Goal: Transaction & Acquisition: Purchase product/service

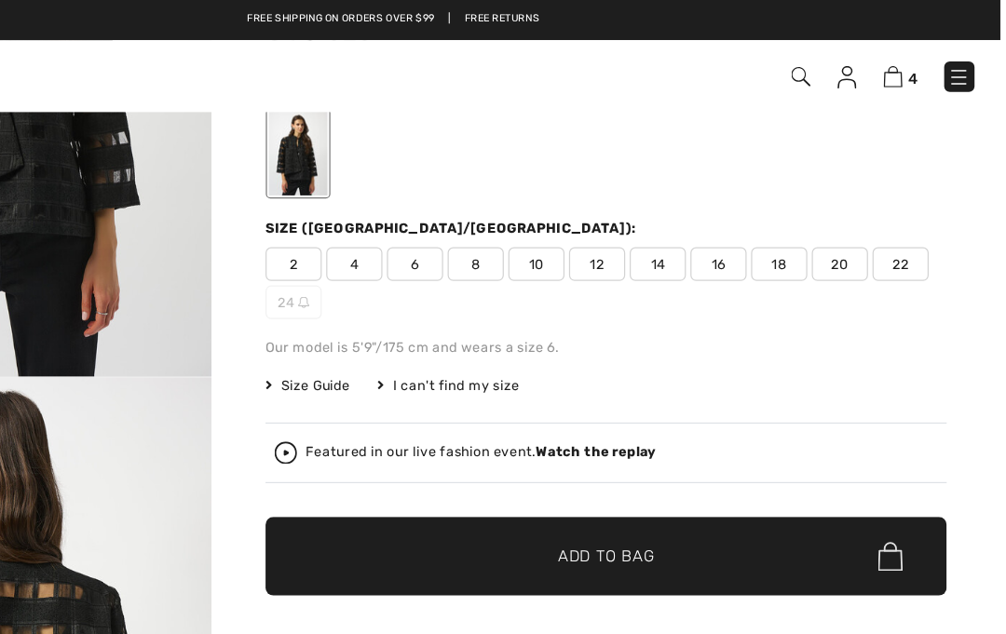
scroll to position [59, 0]
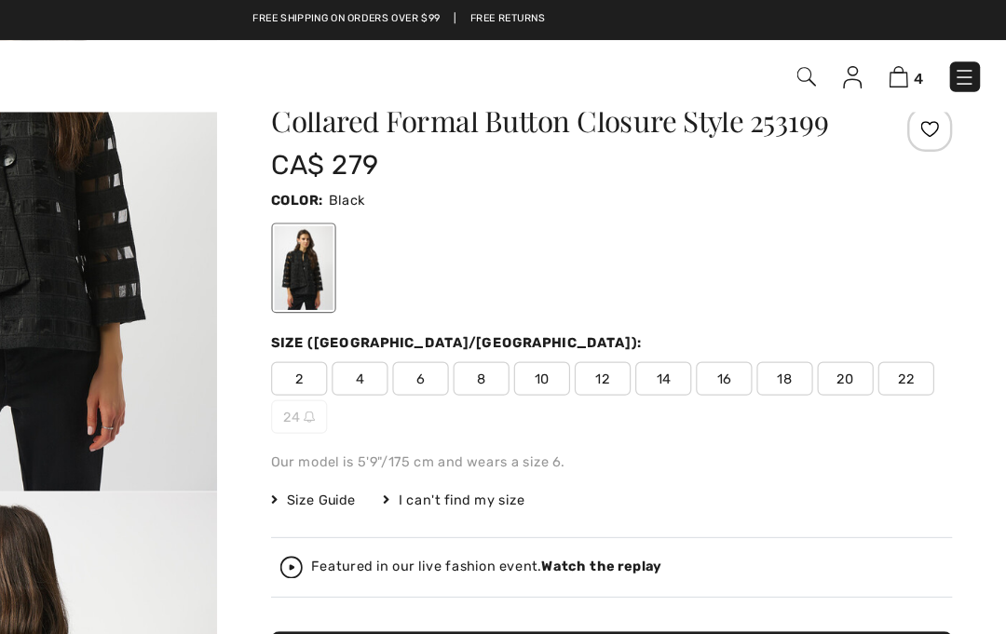
click at [900, 310] on span "22" at bounding box center [923, 314] width 47 height 28
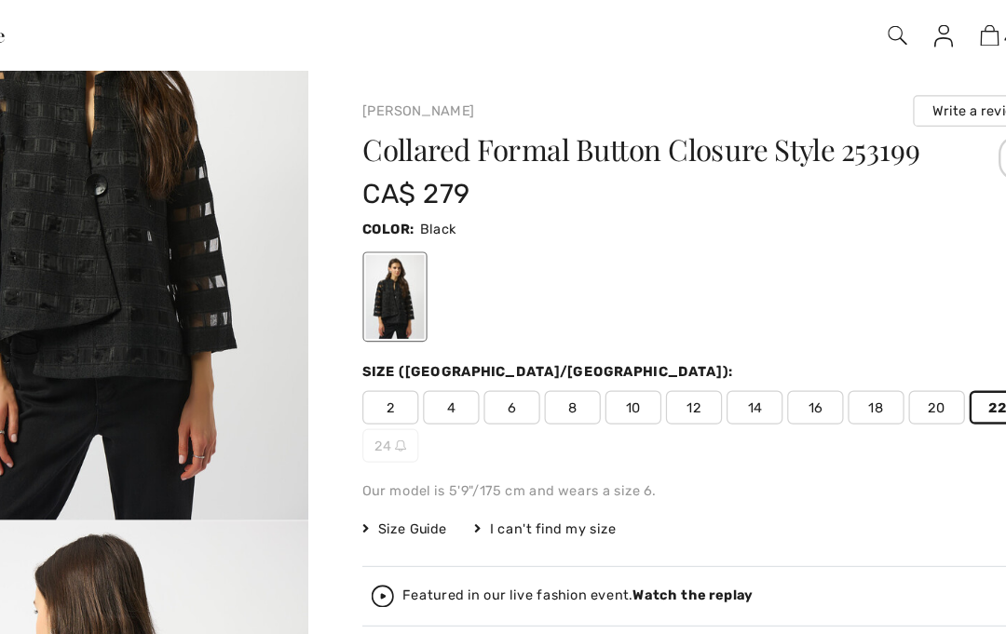
scroll to position [47, 0]
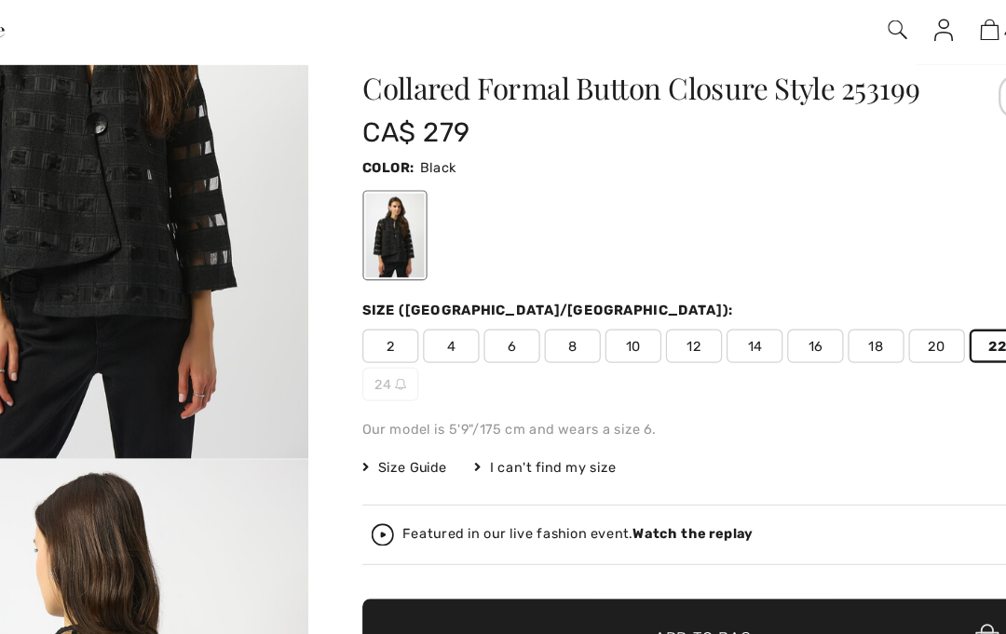
click at [397, 418] on span "Size Guide" at bounding box center [432, 426] width 70 height 17
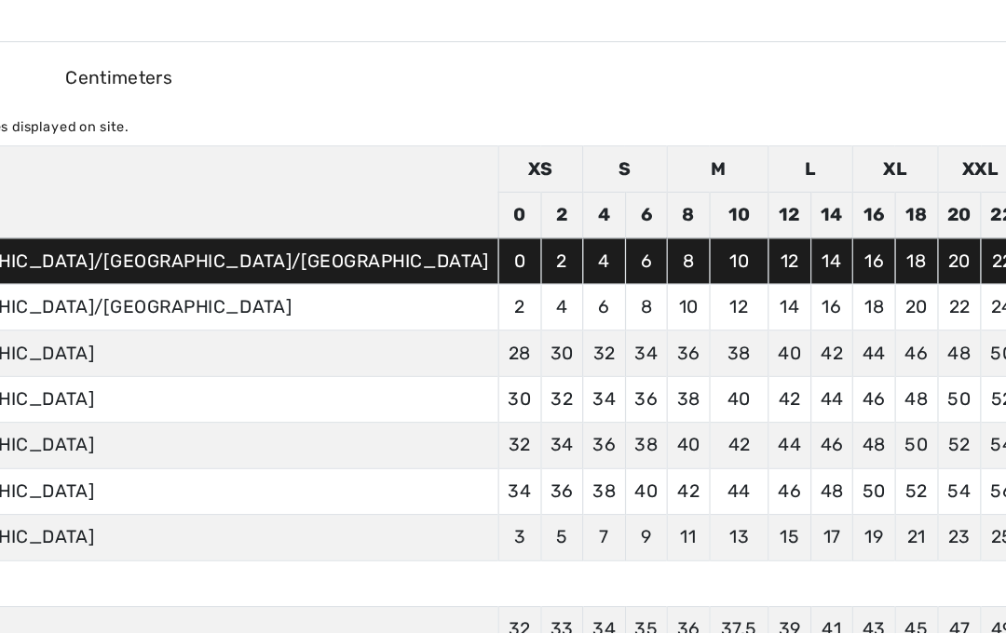
scroll to position [0, 0]
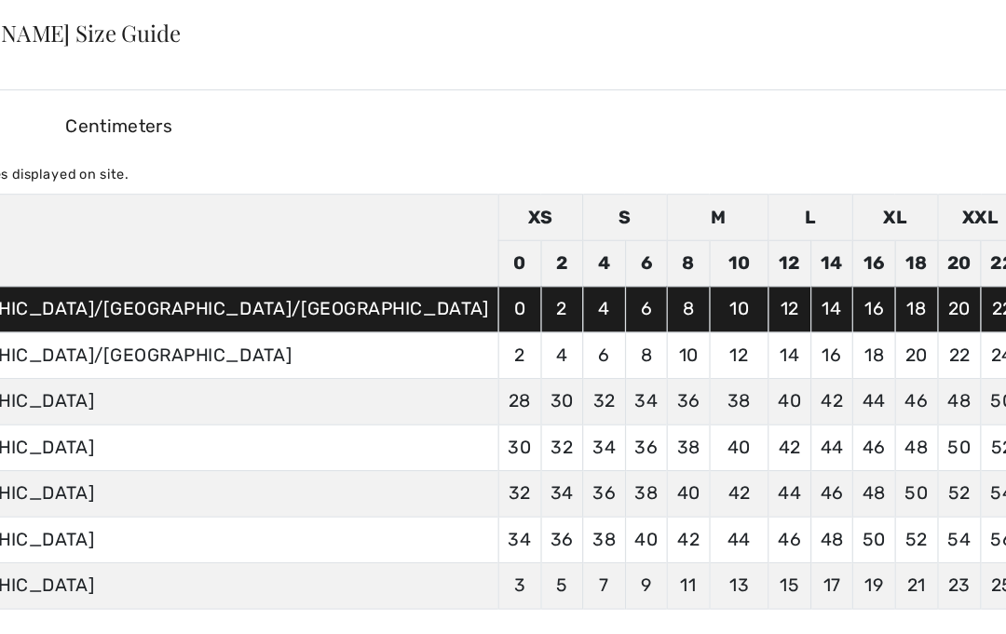
click at [975, 17] on div "✕" at bounding box center [985, 27] width 20 height 39
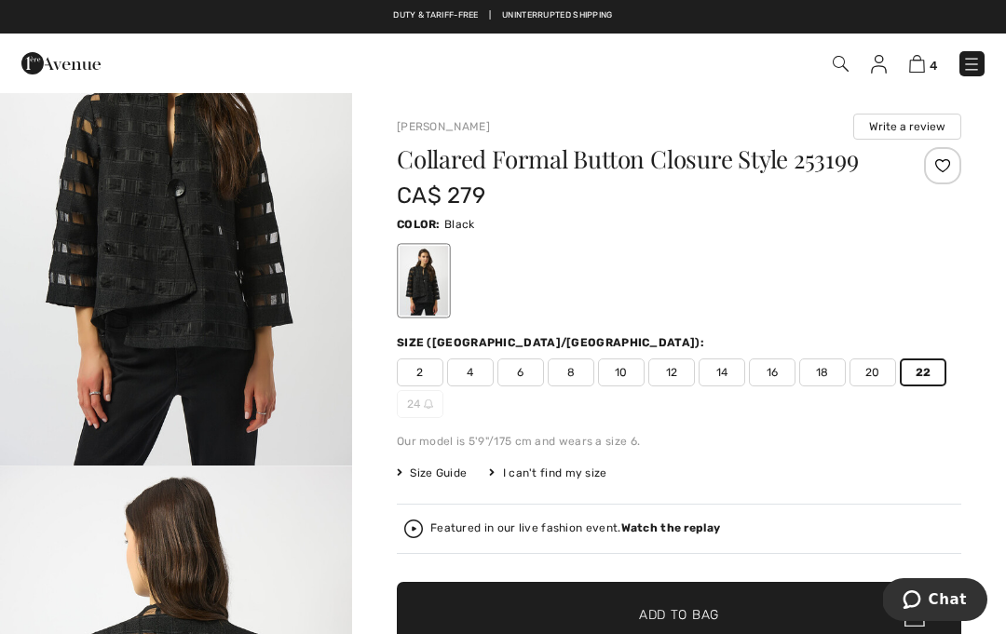
click at [819, 459] on div "Collared Formal Button Closure Style 253199 CA$ 279 Color: Black Size (CA/US): …" at bounding box center [679, 461] width 564 height 629
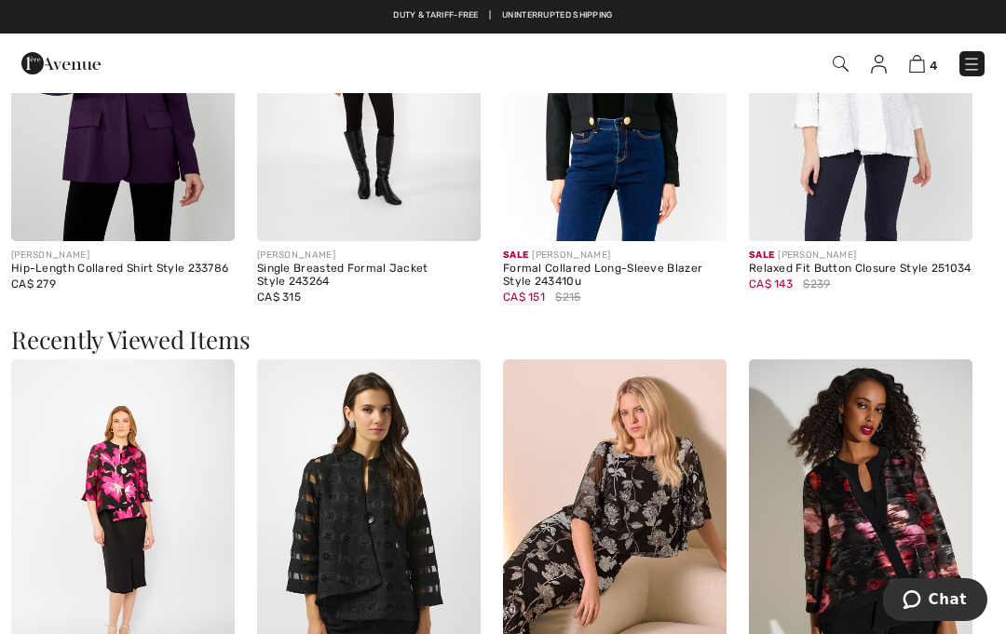
scroll to position [2459, 0]
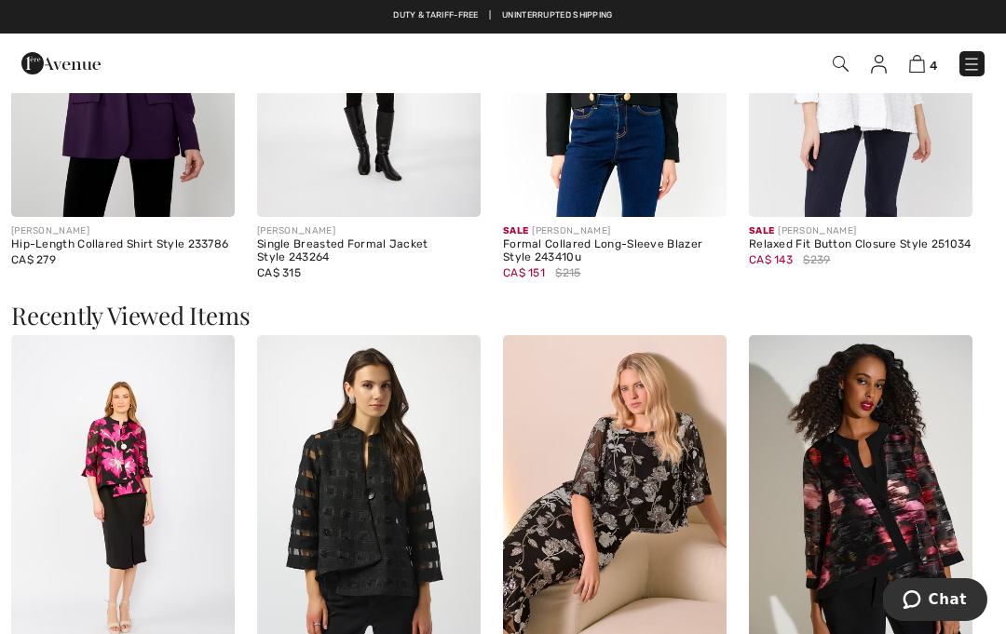
click at [146, 446] on img at bounding box center [122, 502] width 223 height 335
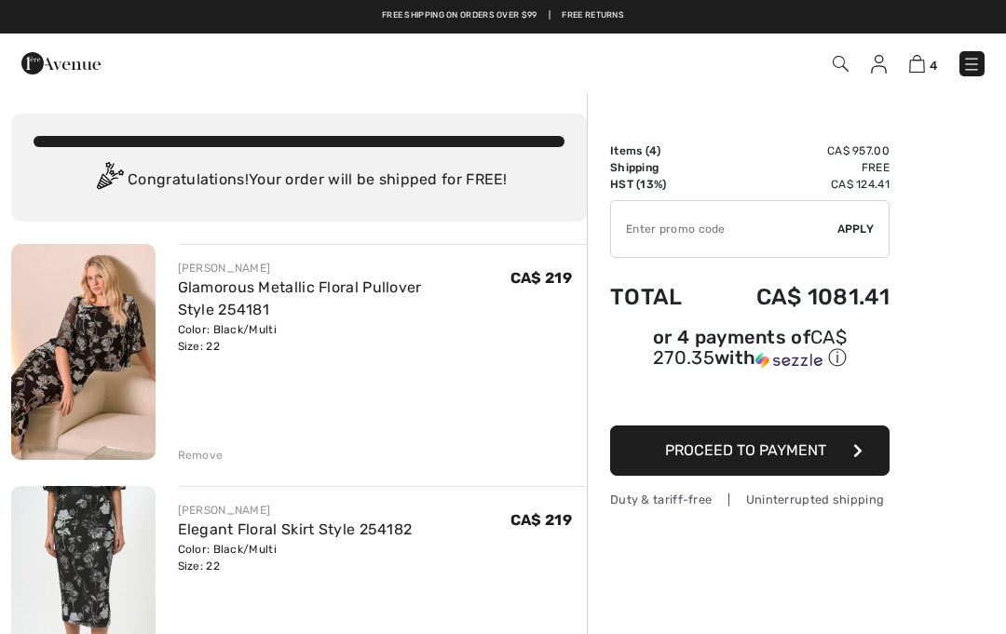
click at [77, 349] on img at bounding box center [83, 352] width 144 height 216
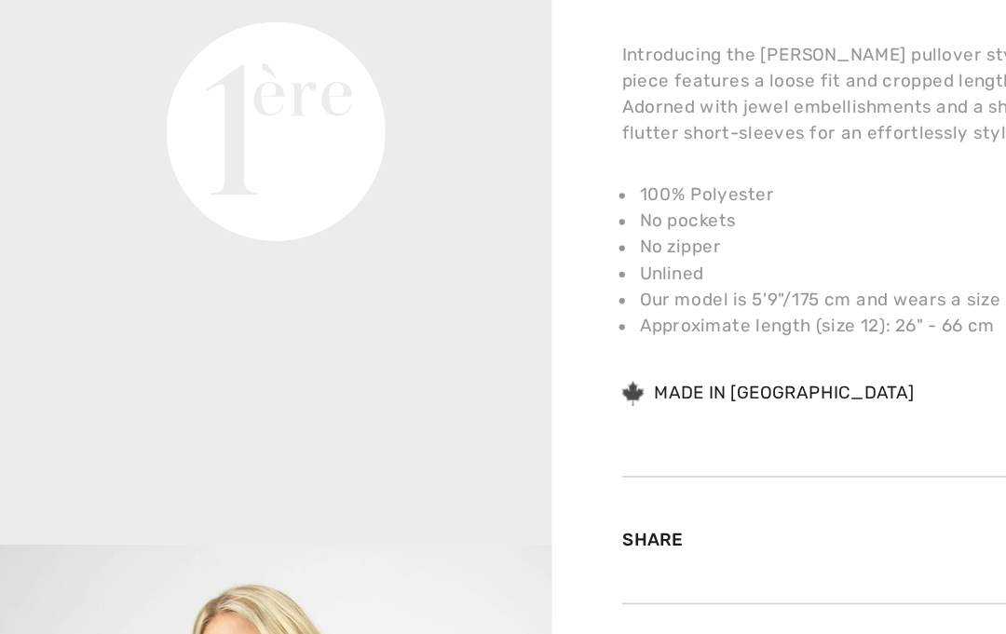
click at [324, 171] on video "Your browser does not support the video tag." at bounding box center [176, 83] width 352 height 176
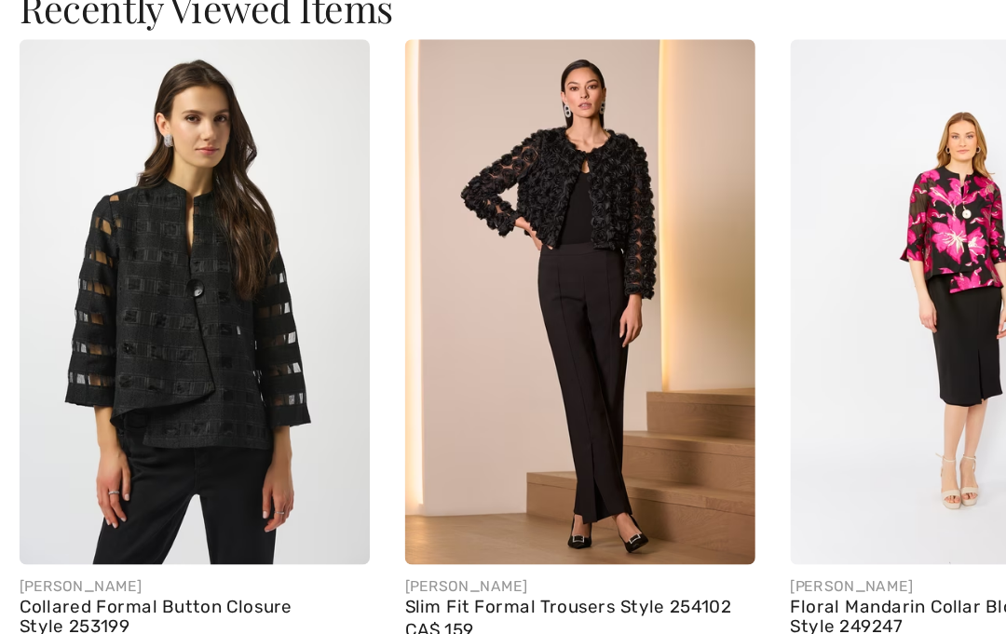
scroll to position [2568, 0]
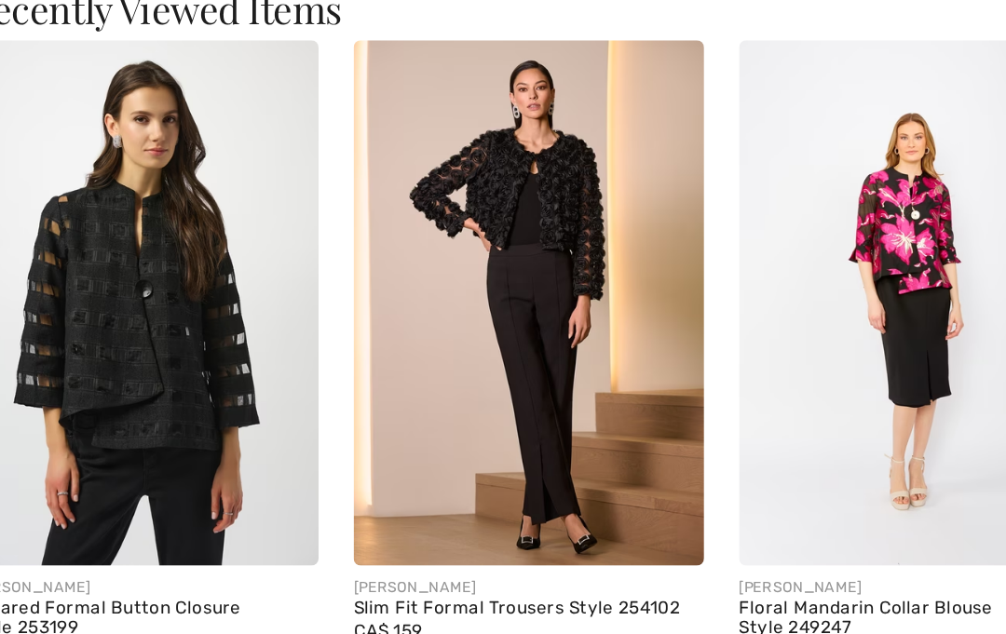
click at [404, 297] on img at bounding box center [368, 328] width 223 height 335
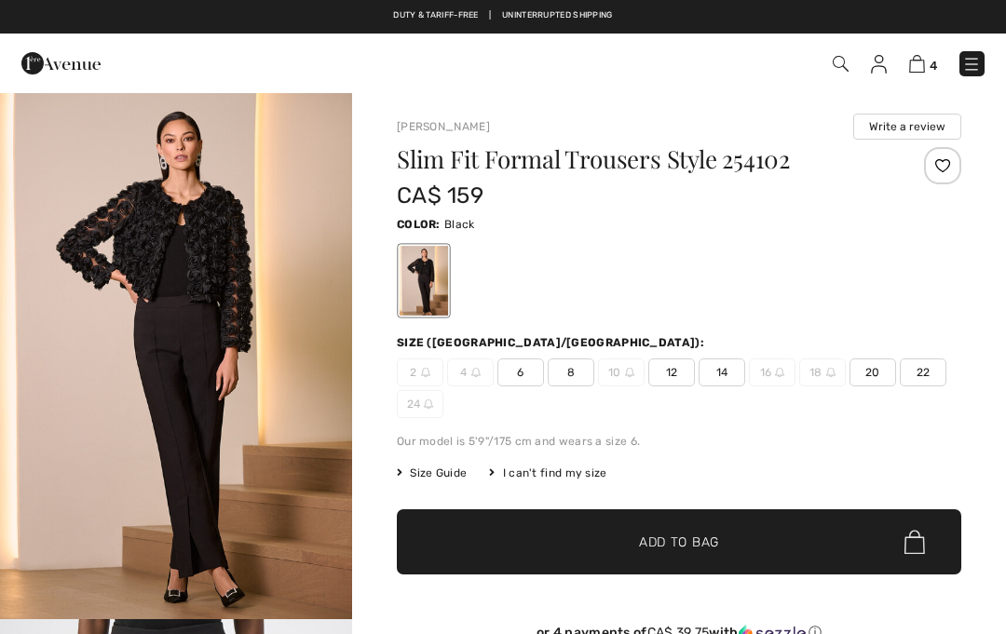
checkbox input "true"
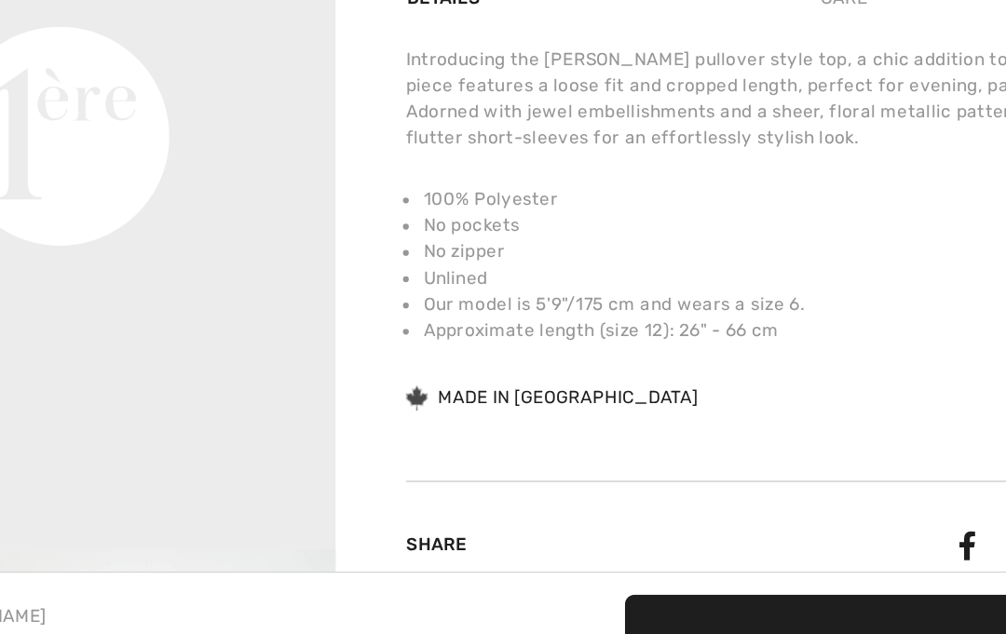
scroll to position [1171, 0]
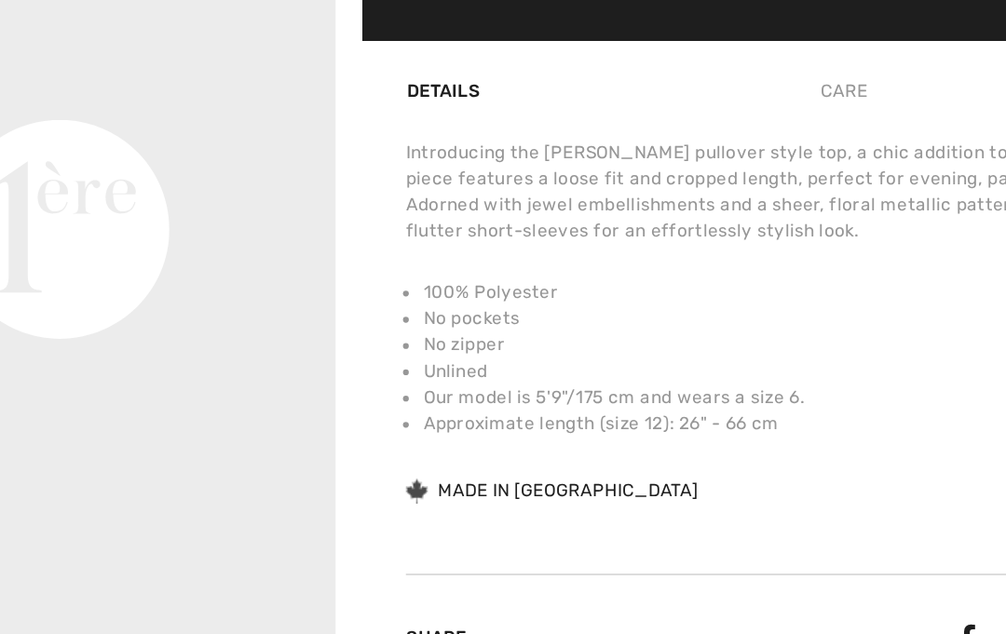
click at [598, 460] on div "Share" at bounding box center [679, 501] width 564 height 82
click at [595, 460] on div "Share" at bounding box center [679, 501] width 564 height 82
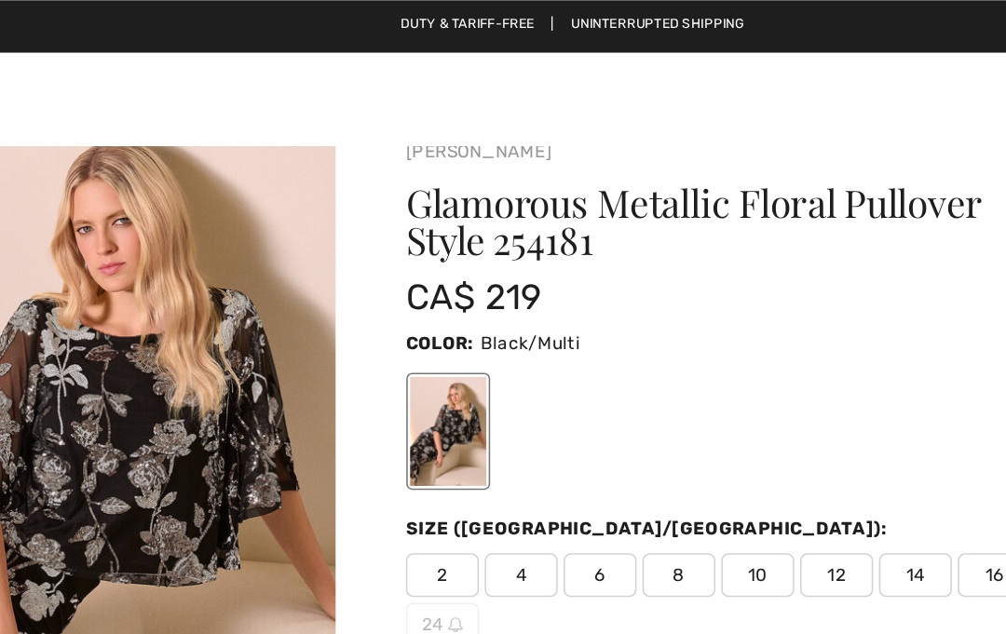
scroll to position [0, 0]
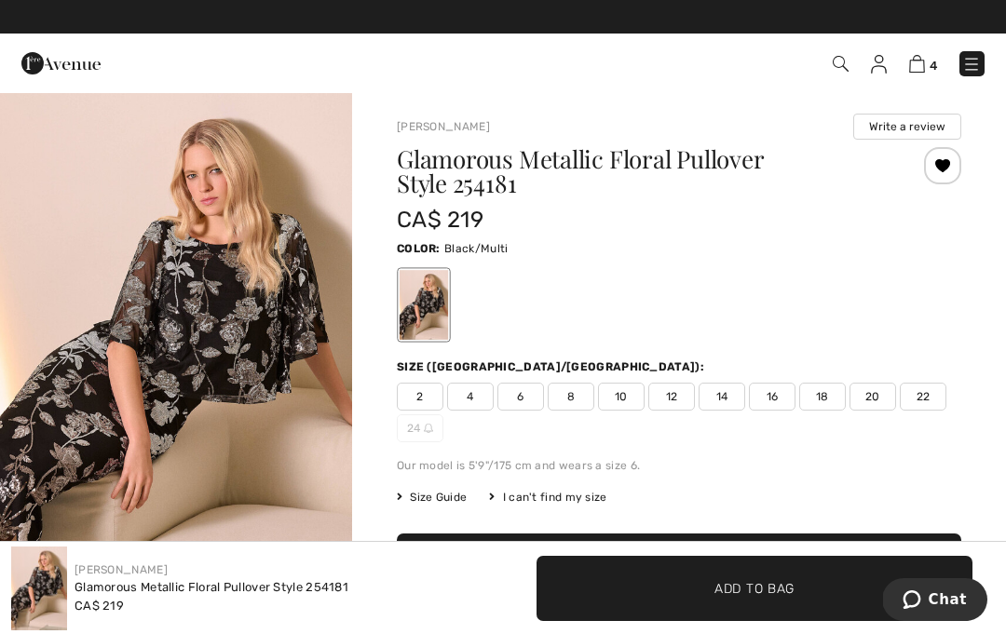
click at [934, 57] on link "4" at bounding box center [923, 63] width 28 height 22
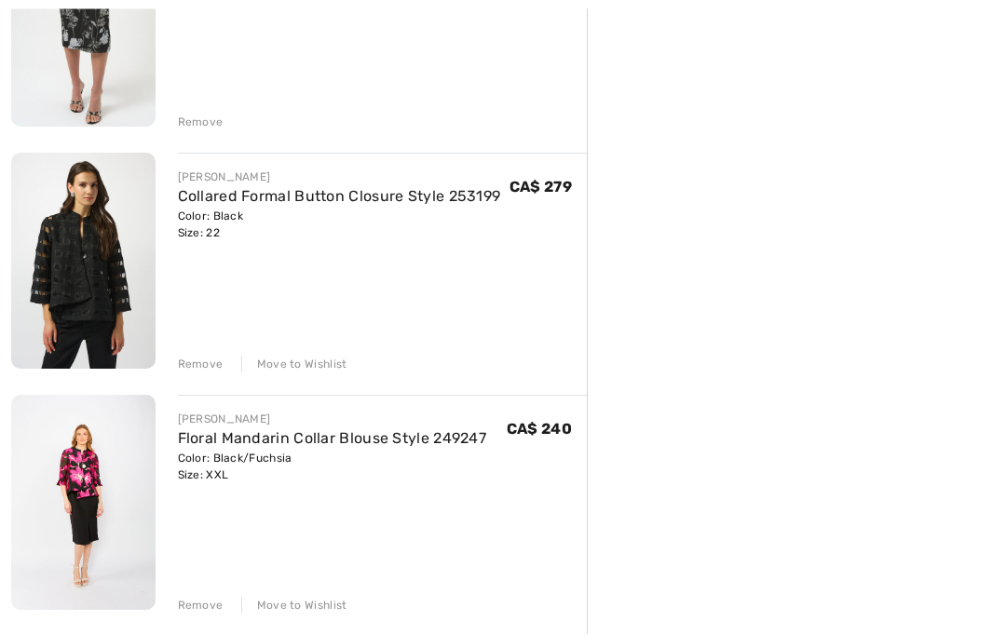
scroll to position [575, 0]
click at [201, 596] on div "Remove Move to Wishlist" at bounding box center [383, 603] width 410 height 20
click at [197, 608] on div "Remove" at bounding box center [201, 605] width 46 height 17
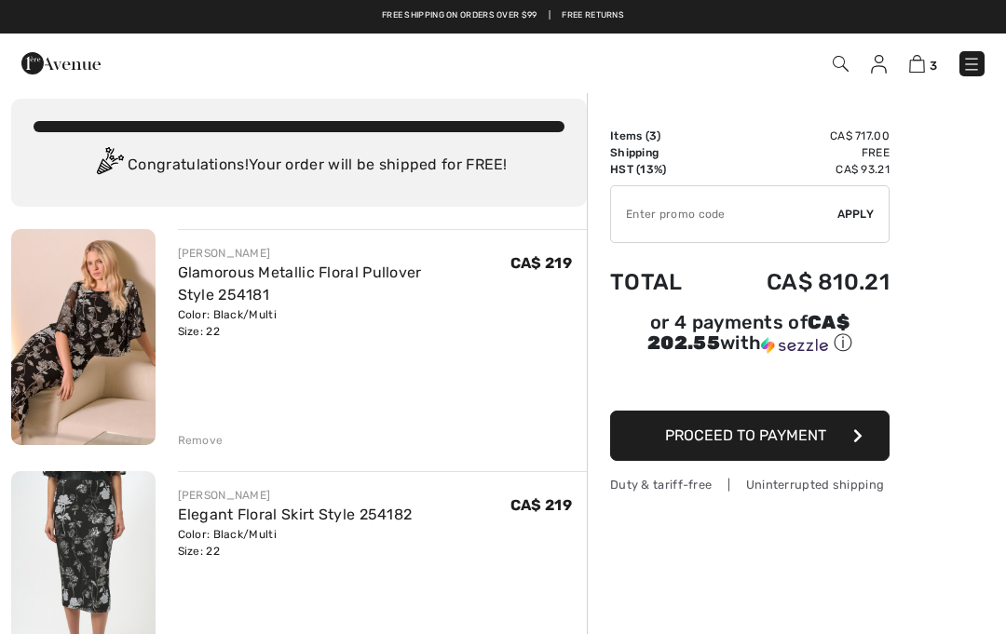
scroll to position [0, 0]
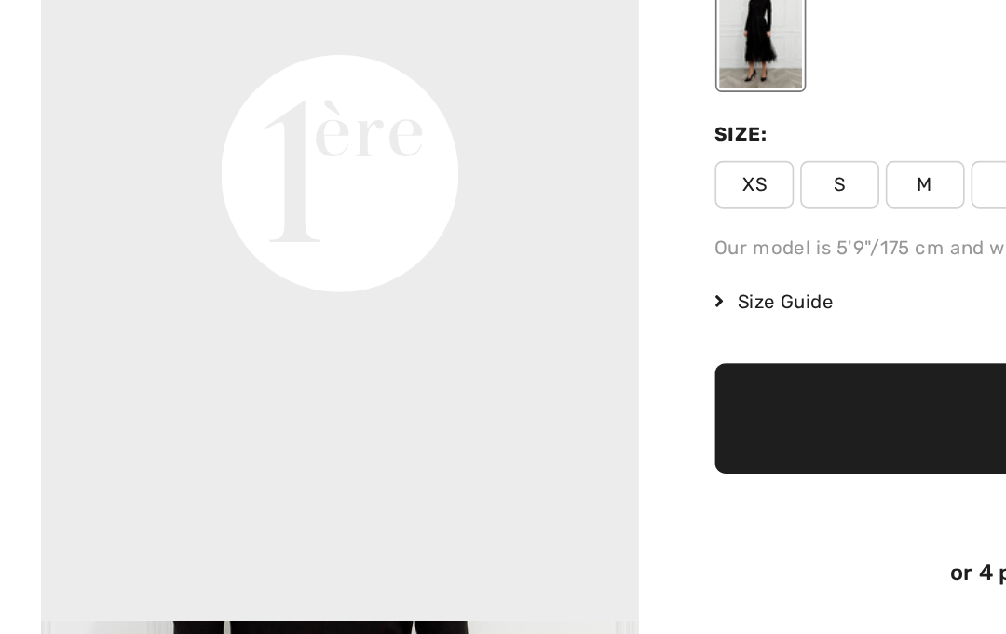
scroll to position [150, 0]
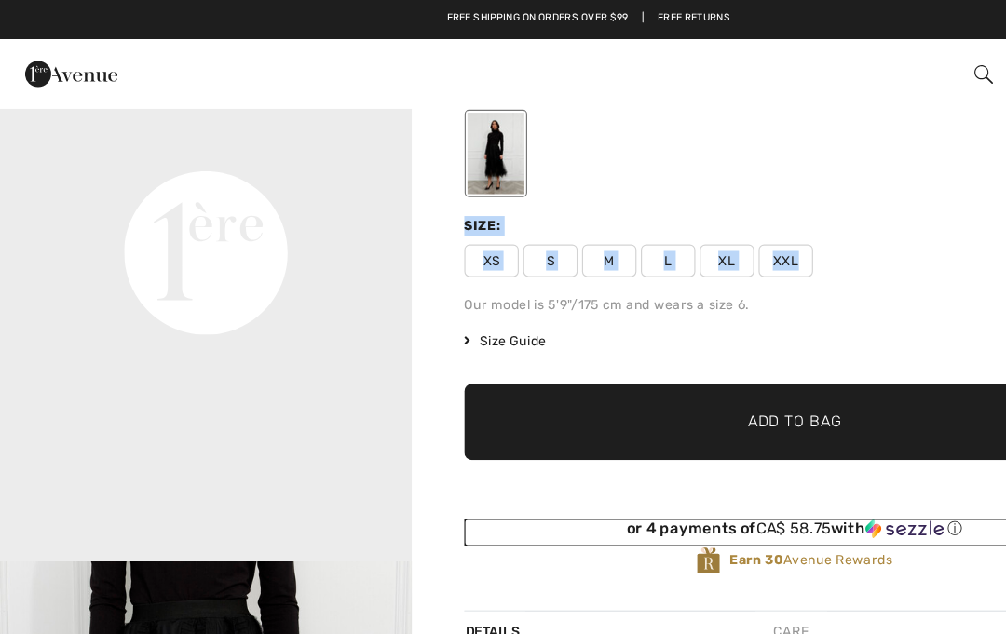
click at [504, 459] on div "or 4 payments of CA$ 58.75 with ⓘ" at bounding box center [679, 451] width 564 height 17
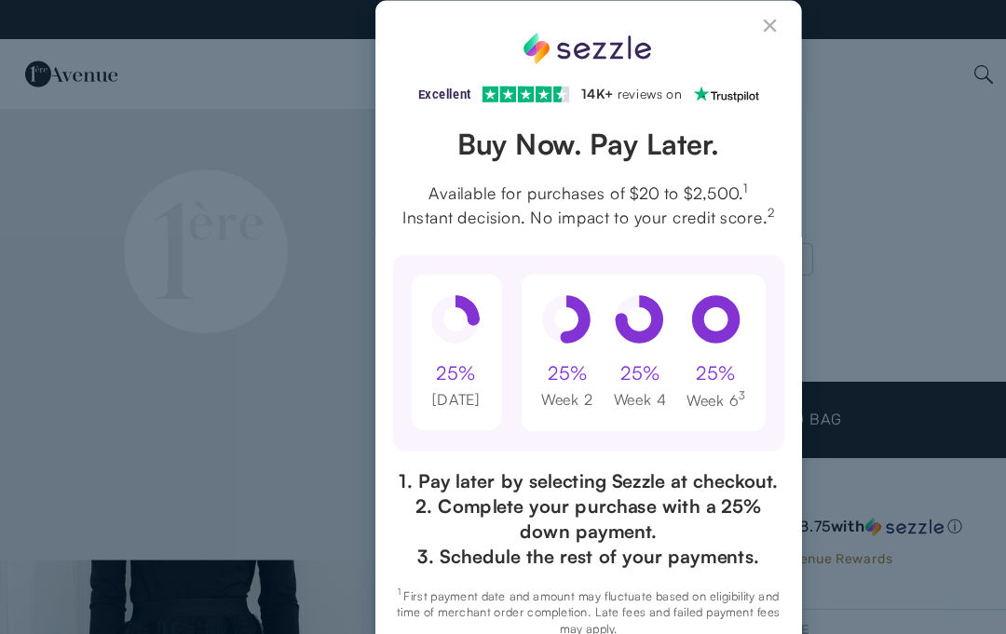
scroll to position [0, 0]
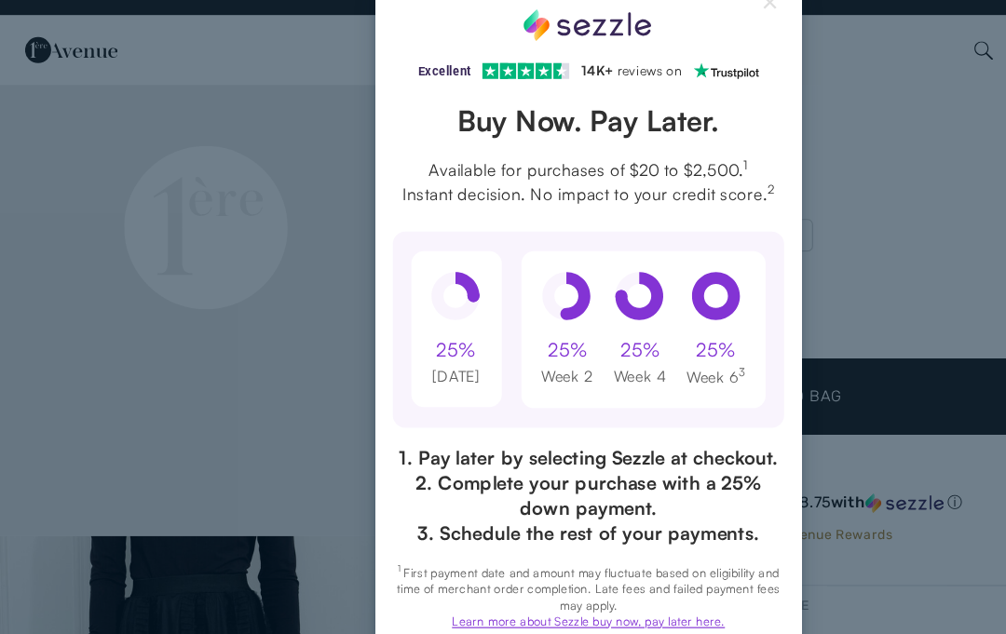
click at [796, 201] on div "Excellent 4.3 out of 5 star rating on Trustpilot 1" at bounding box center [503, 317] width 1006 height 634
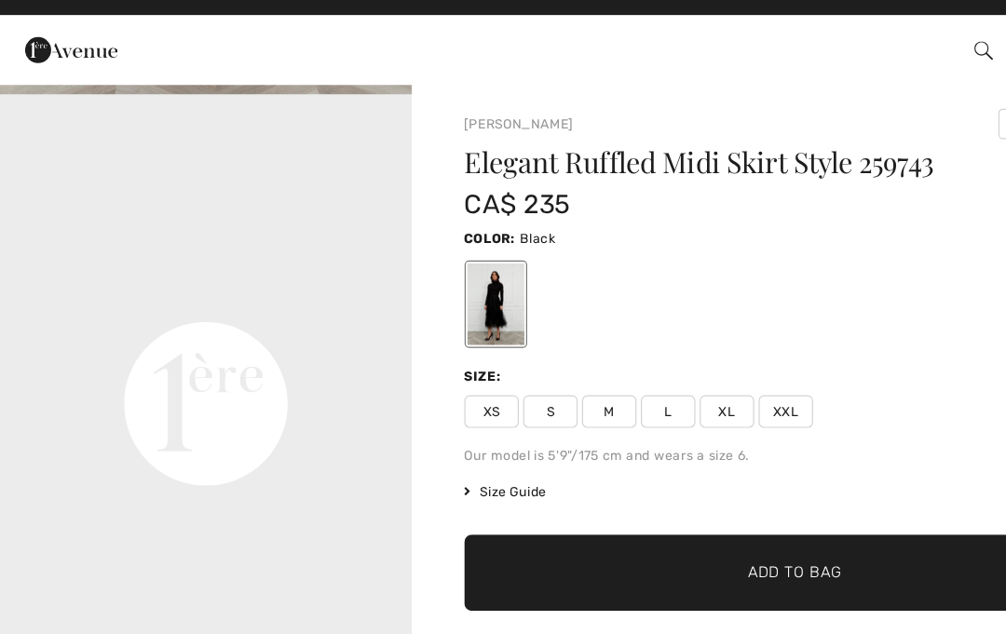
click at [663, 359] on span "XXL" at bounding box center [671, 373] width 47 height 28
click at [563, 494] on span "✔ Added to Bag Add to Bag" at bounding box center [679, 510] width 564 height 65
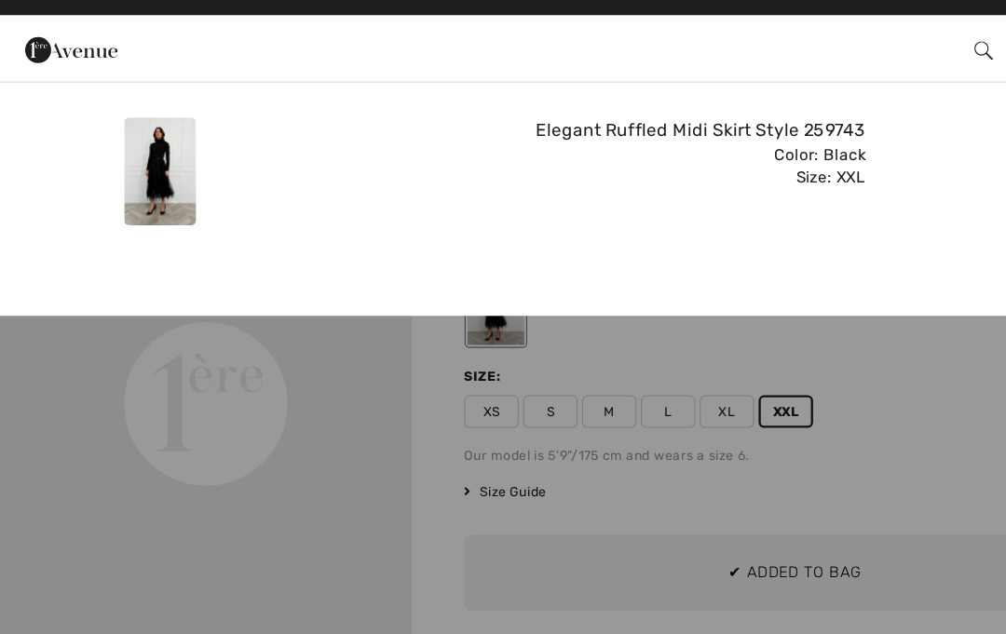
click at [802, 221] on div "Added to Bag Joseph Ribkoff Glamorous Metallic Floral Pullover Style 254181 CA$…" at bounding box center [503, 183] width 1006 height 214
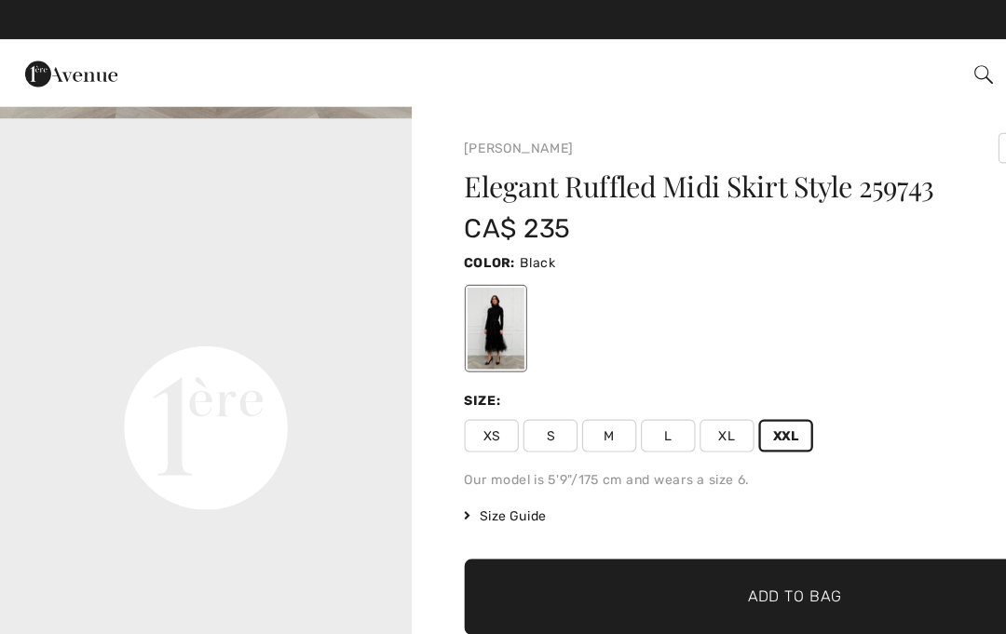
scroll to position [529, 0]
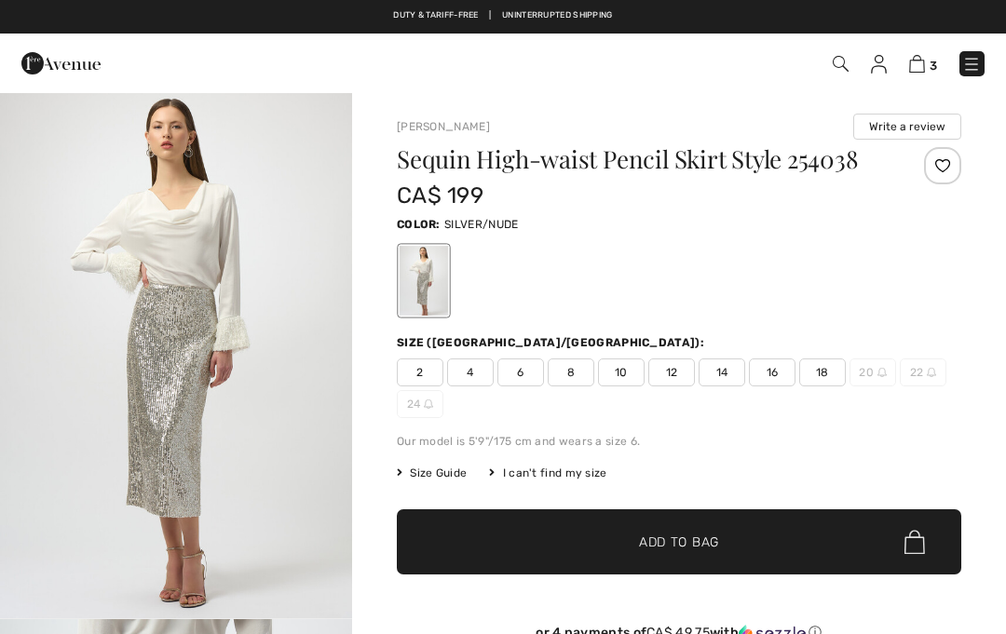
checkbox input "true"
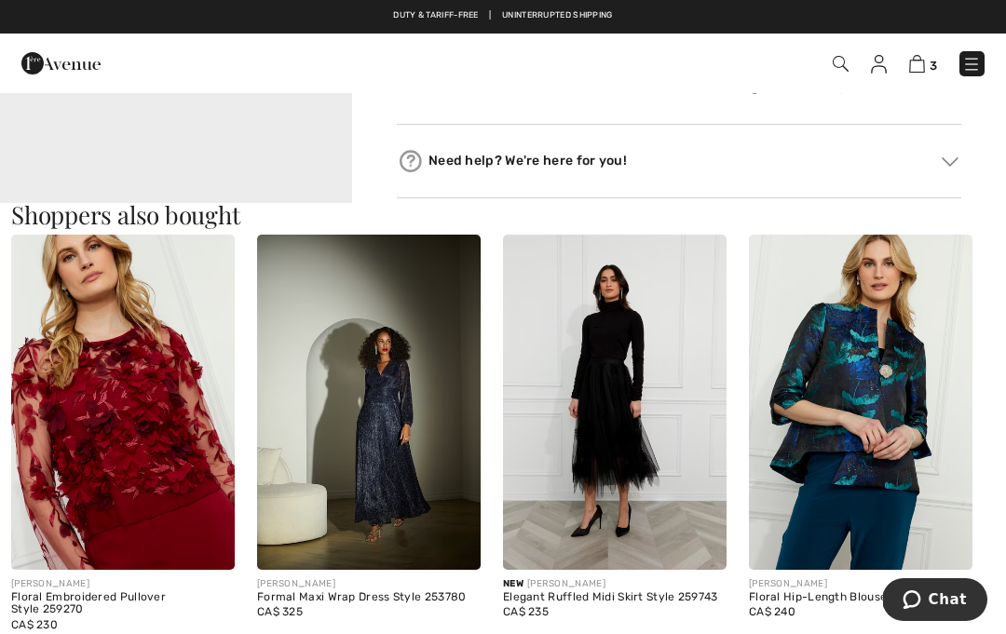
scroll to position [975, 0]
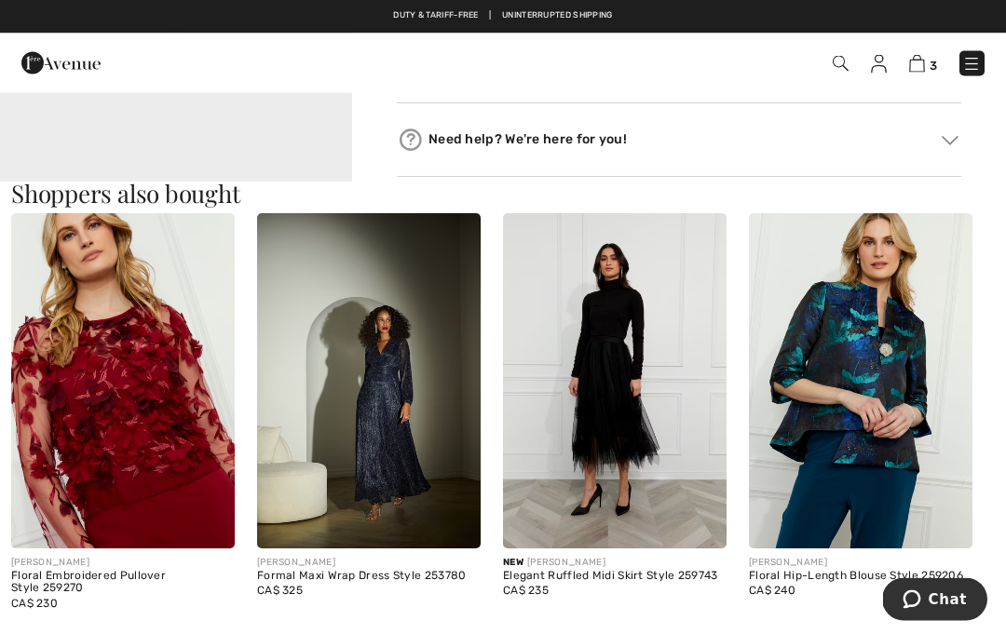
click at [152, 451] on img at bounding box center [122, 381] width 223 height 335
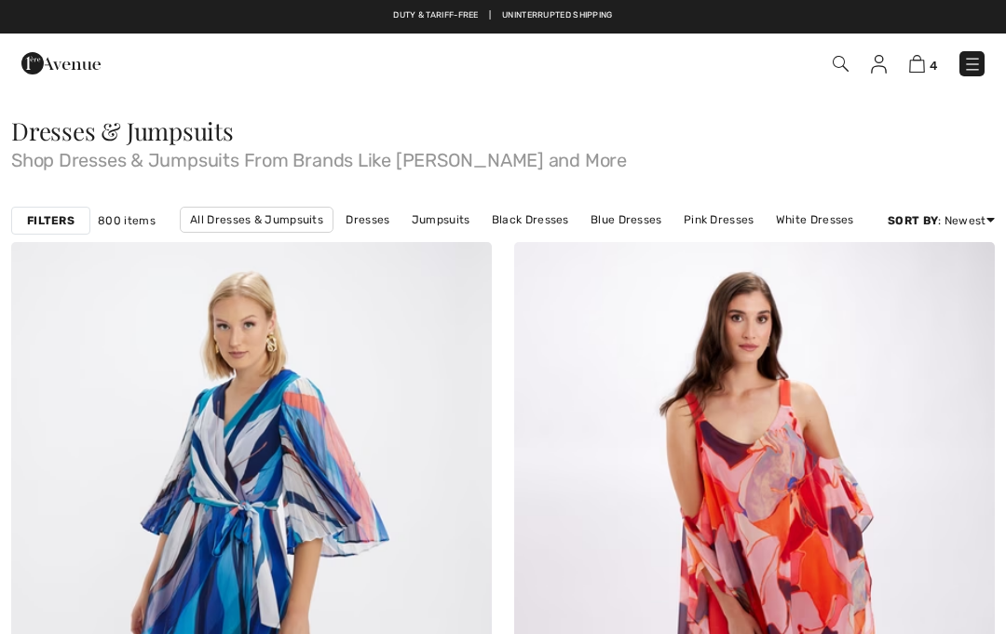
checkbox input "true"
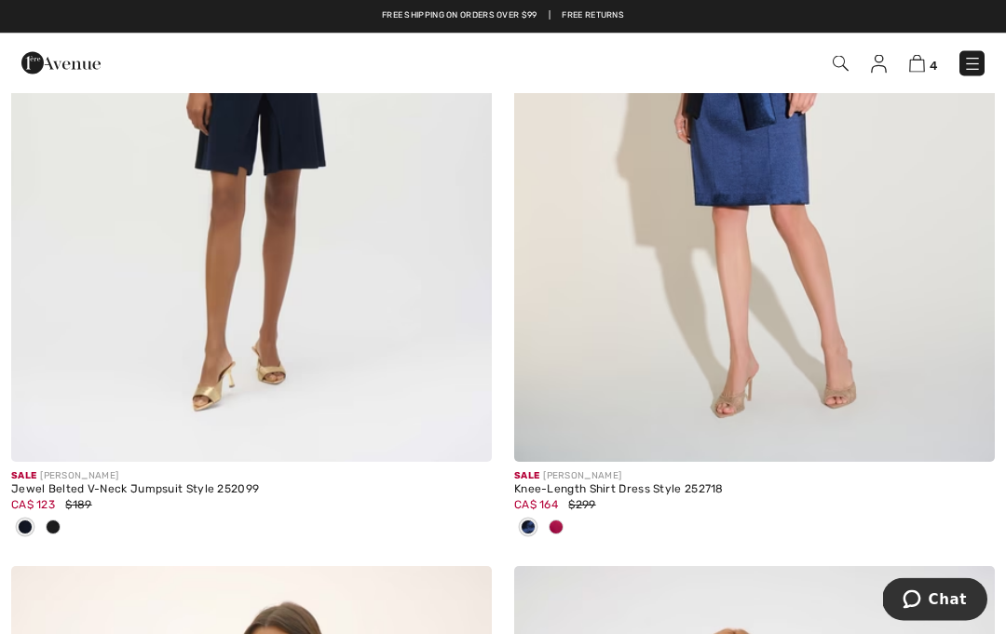
scroll to position [6304, 0]
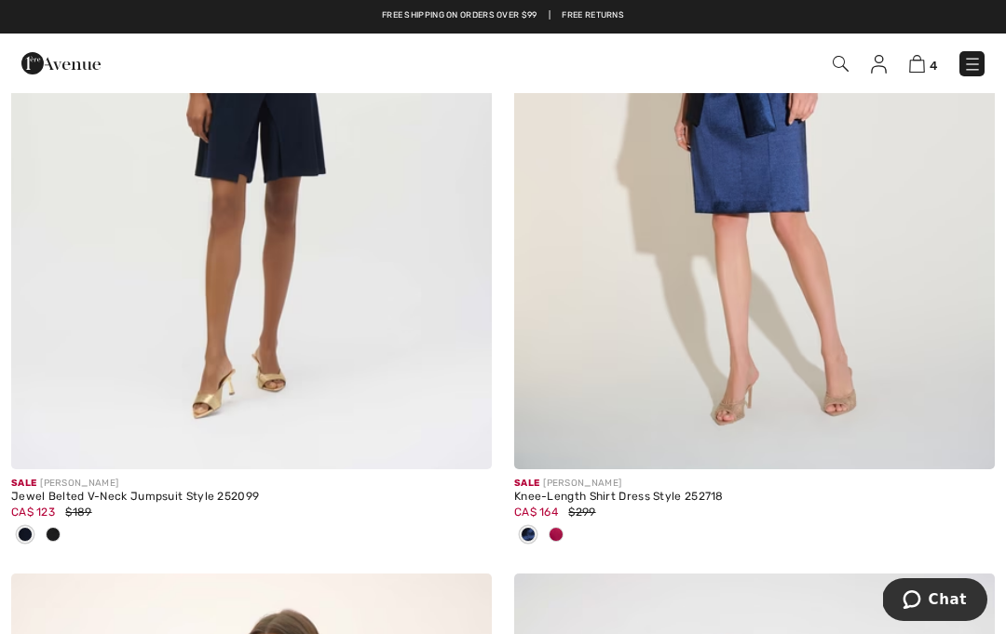
click at [561, 528] on span at bounding box center [555, 534] width 15 height 15
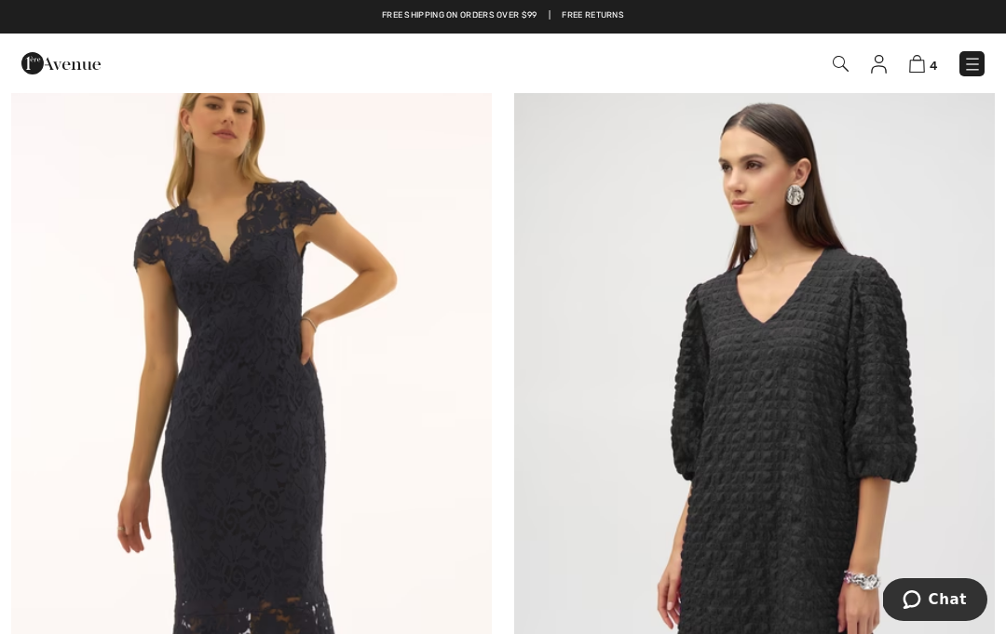
scroll to position [9153, 0]
